Goal: Transaction & Acquisition: Book appointment/travel/reservation

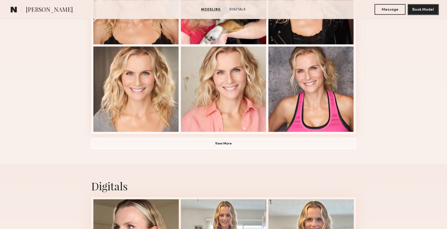
scroll to position [391, 0]
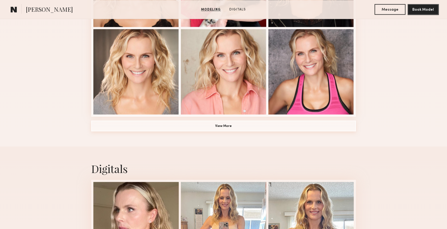
click at [223, 128] on button "View More" at bounding box center [223, 125] width 264 height 11
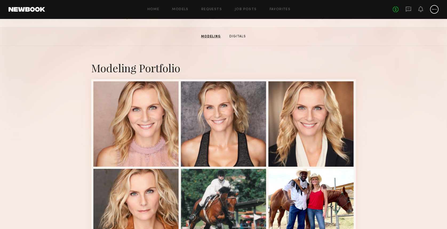
scroll to position [71, 0]
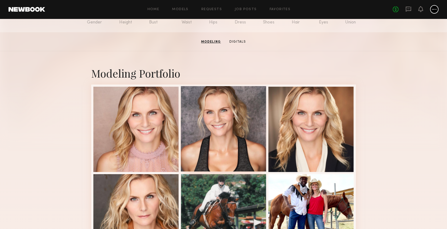
click at [237, 135] on div at bounding box center [223, 128] width 85 height 85
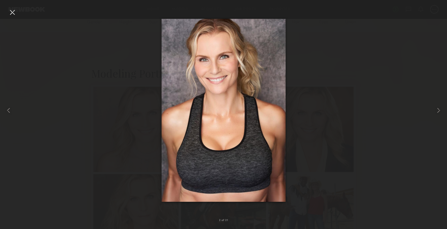
click at [14, 14] on div at bounding box center [12, 12] width 9 height 9
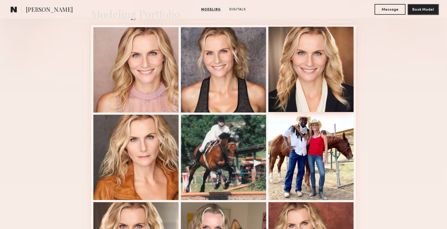
scroll to position [142, 0]
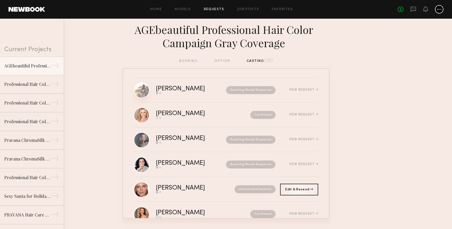
click at [144, 88] on link at bounding box center [142, 90] width 16 height 16
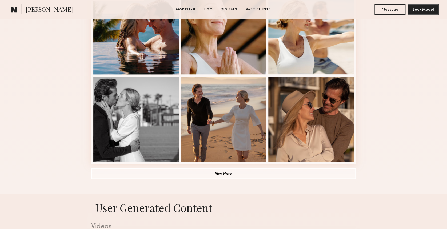
scroll to position [355, 0]
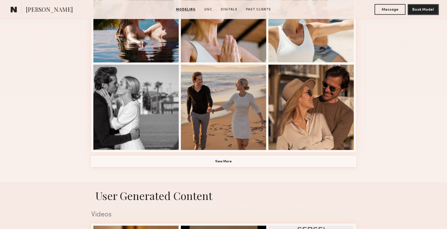
click at [234, 162] on button "View More" at bounding box center [223, 161] width 264 height 11
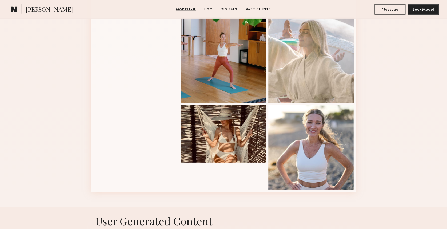
scroll to position [675, 0]
